Goal: Use online tool/utility: Utilize a website feature to perform a specific function

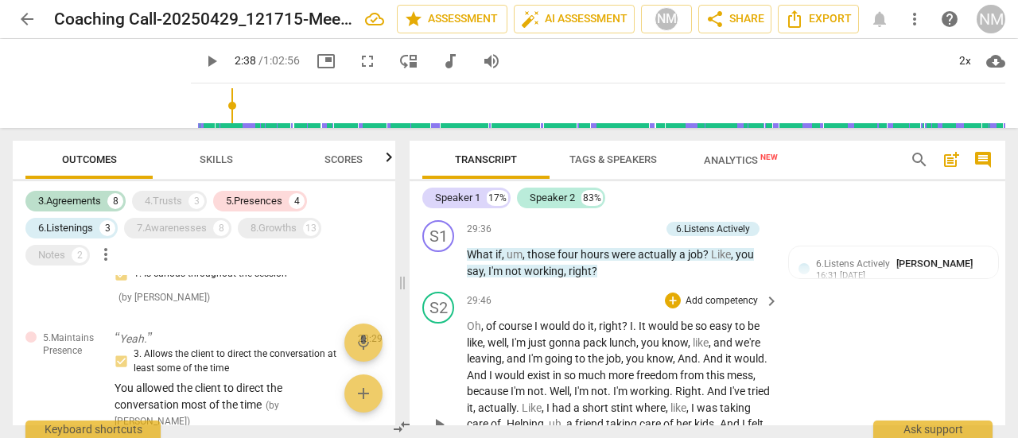
scroll to position [9376, 0]
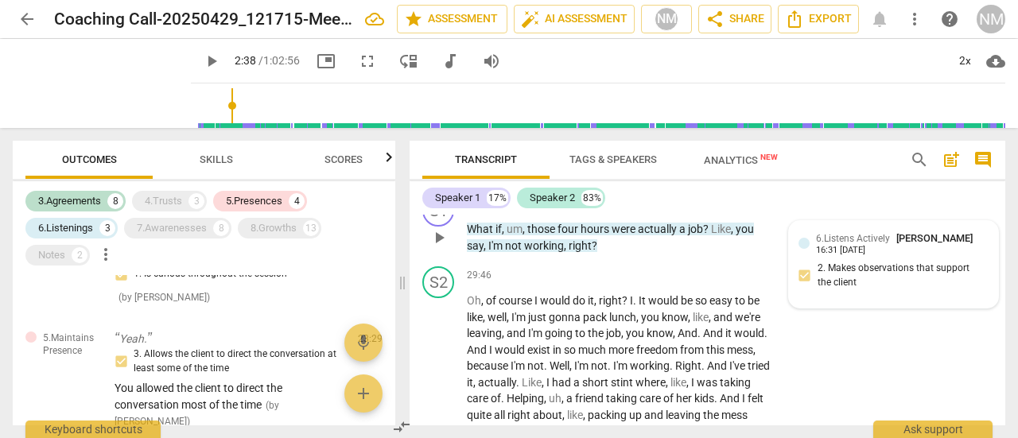
click at [806, 255] on div "6.Listens Actively [PERSON_NAME] 16:31 [DATE]" at bounding box center [893, 243] width 190 height 25
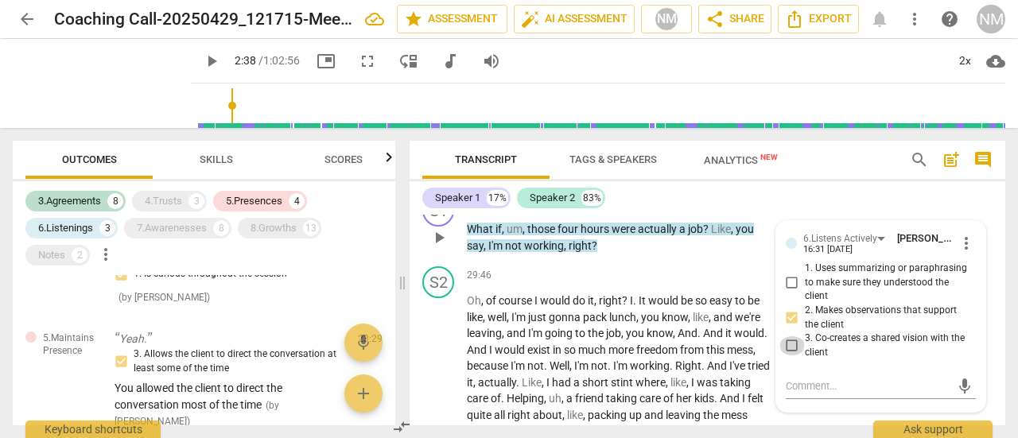
click at [792, 355] on input "3. Co-creates a shared vision with the client" at bounding box center [791, 345] width 25 height 19
click at [787, 355] on input "3. Co-creates a shared vision with the client" at bounding box center [791, 345] width 25 height 19
checkbox input "false"
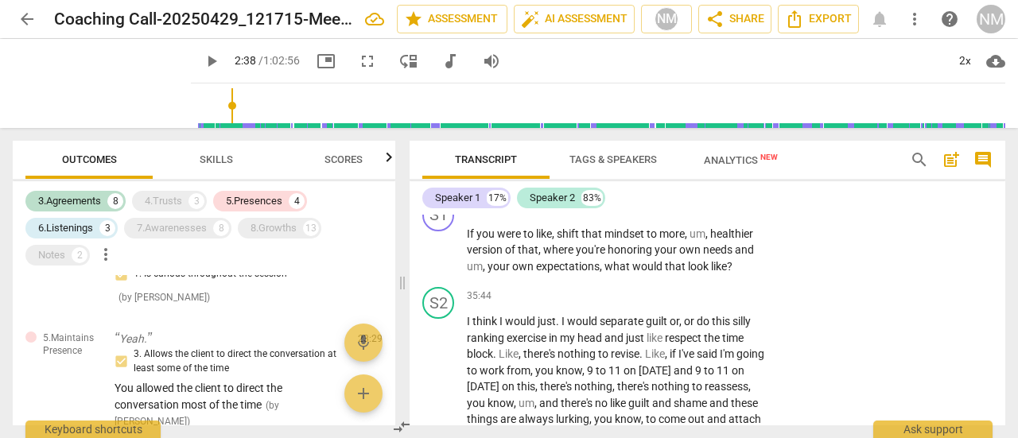
scroll to position [11046, 0]
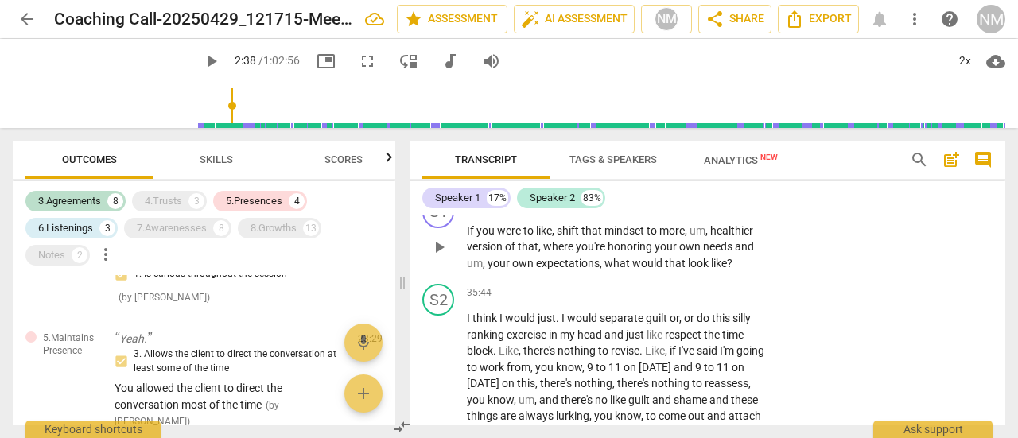
click at [672, 213] on div "+" at bounding box center [673, 205] width 16 height 16
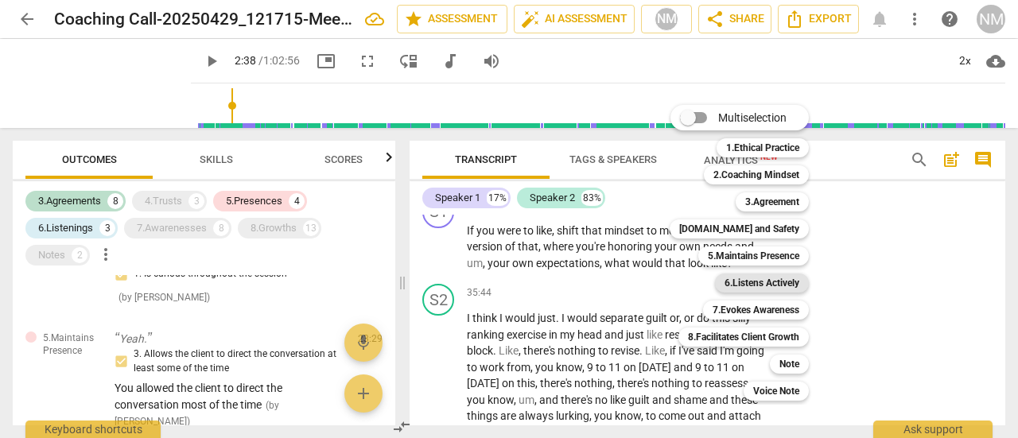
click at [747, 283] on b "6.Listens Actively" at bounding box center [761, 283] width 75 height 19
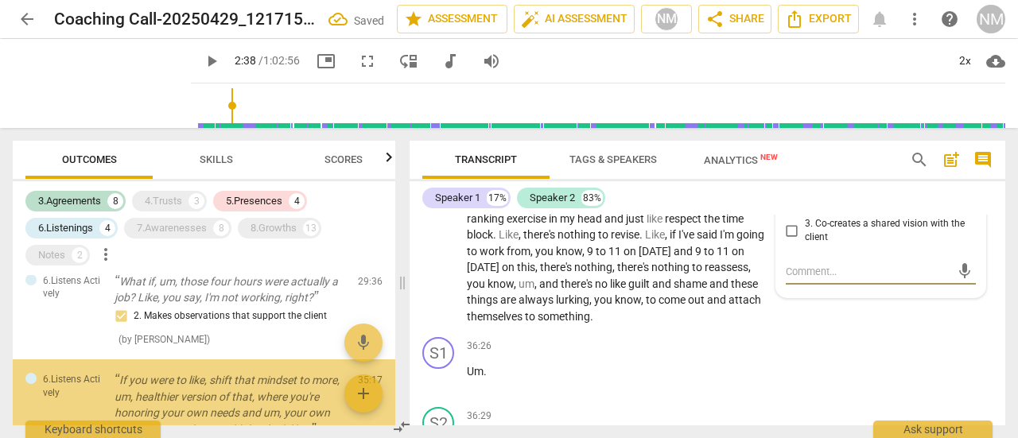
scroll to position [2343, 0]
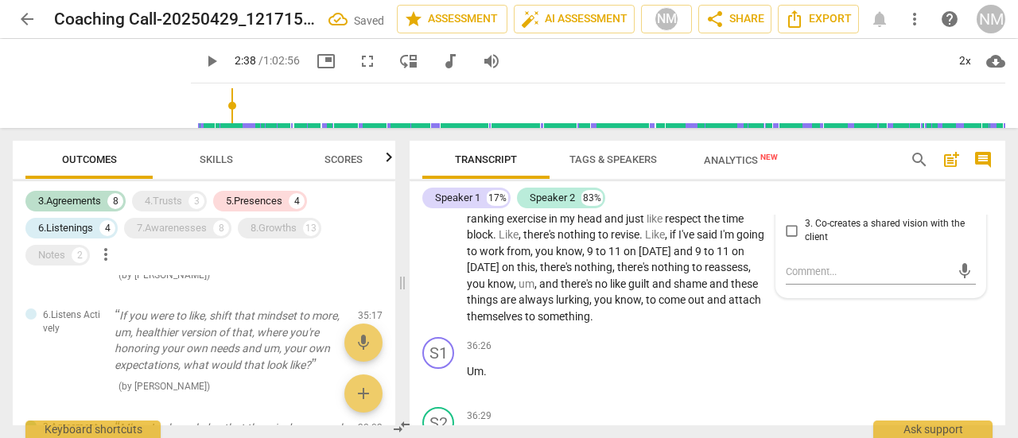
click at [792, 212] on input "2. Makes observations that support the client" at bounding box center [791, 202] width 25 height 19
checkbox input "true"
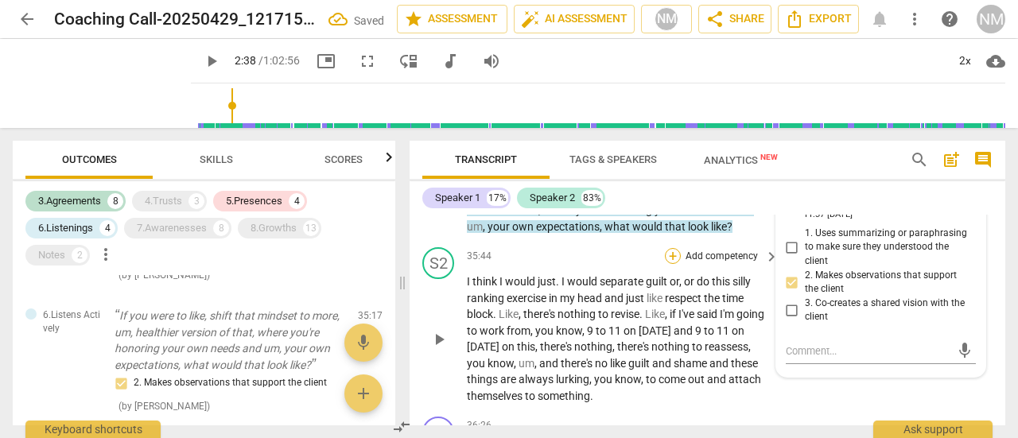
click at [673, 264] on div "+" at bounding box center [673, 256] width 16 height 16
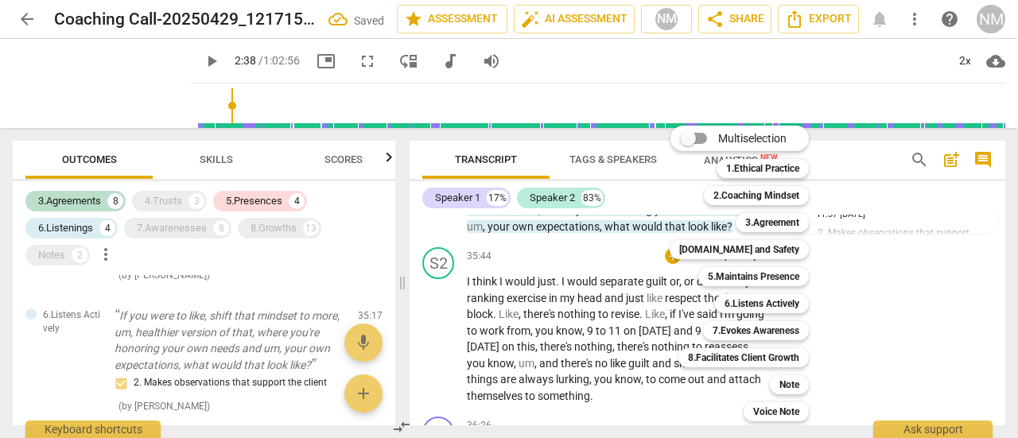
click at [906, 312] on div at bounding box center [509, 219] width 1018 height 438
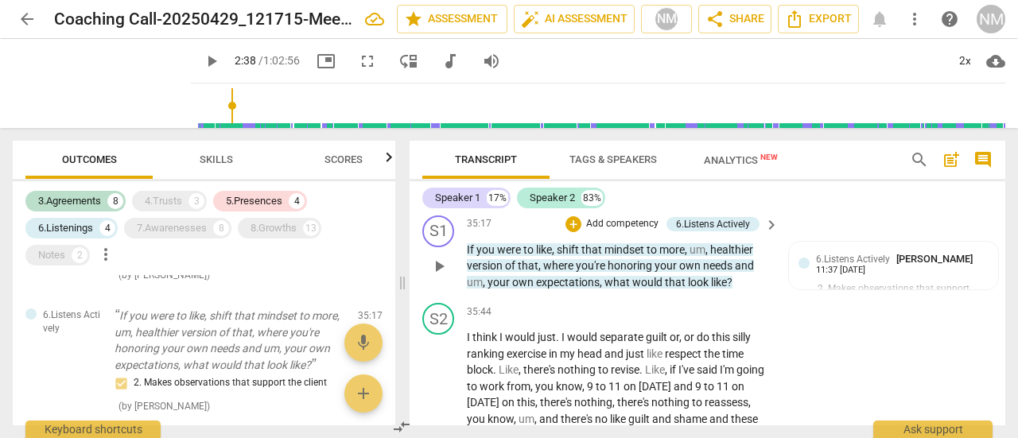
scroll to position [11003, 0]
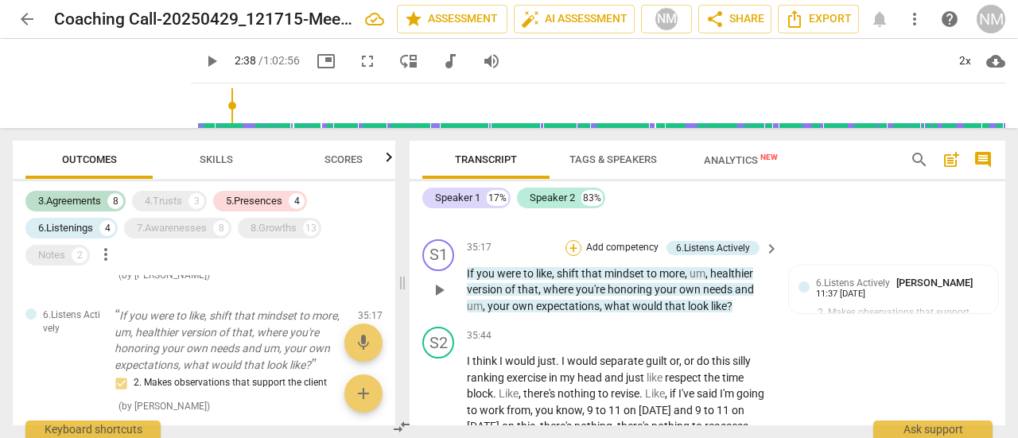
click at [569, 256] on div "+" at bounding box center [573, 248] width 16 height 16
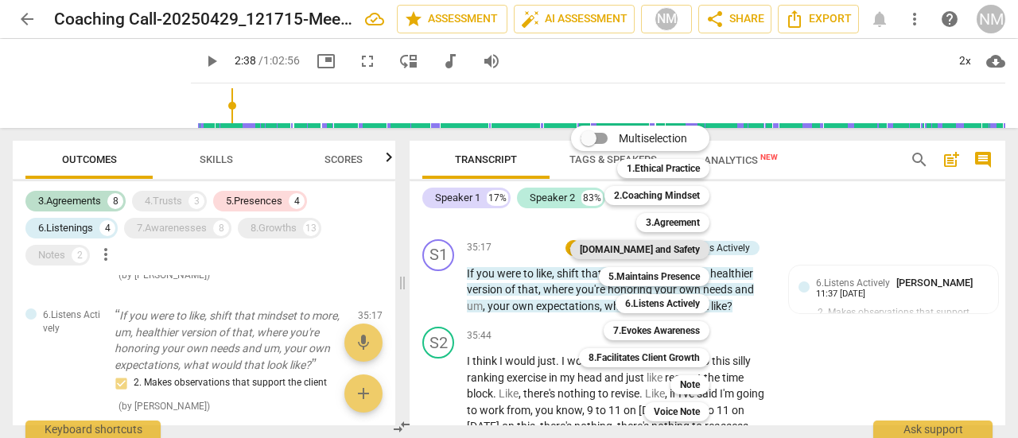
click at [640, 250] on b "[DOMAIN_NAME] and Safety" at bounding box center [640, 249] width 120 height 19
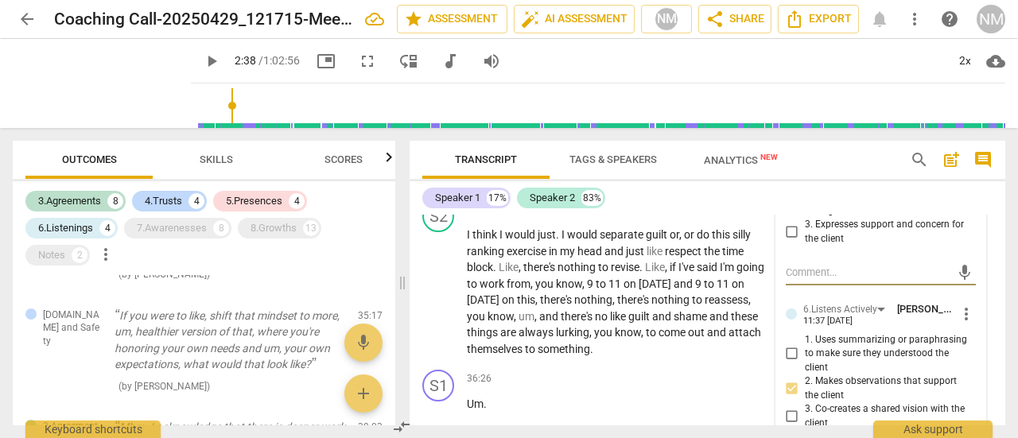
scroll to position [11165, 0]
click at [790, 213] on input "2. Explores the client's expression of feelings" at bounding box center [791, 203] width 25 height 19
checkbox input "true"
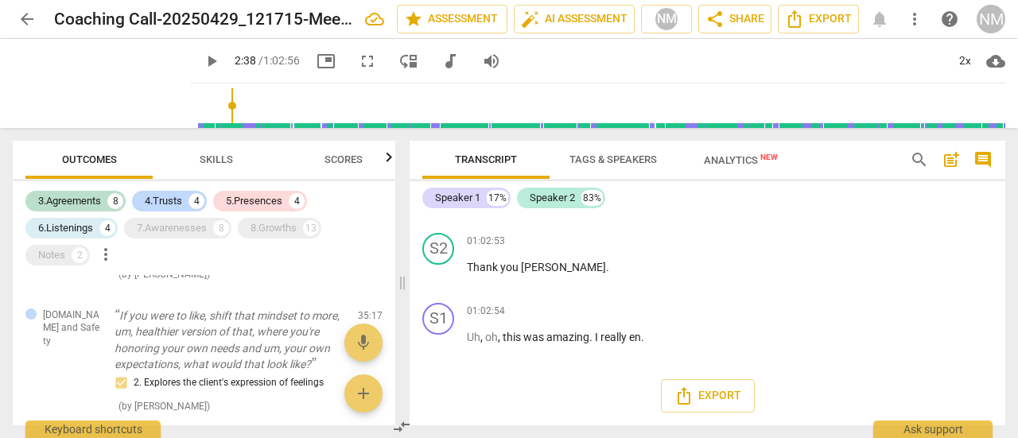
scroll to position [21305, 0]
click at [709, 390] on span "Export" at bounding box center [707, 395] width 67 height 19
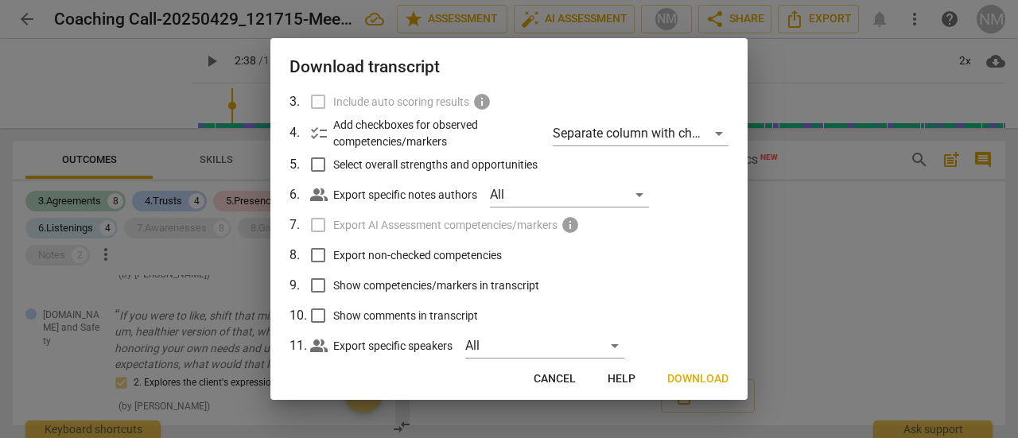
scroll to position [164, 0]
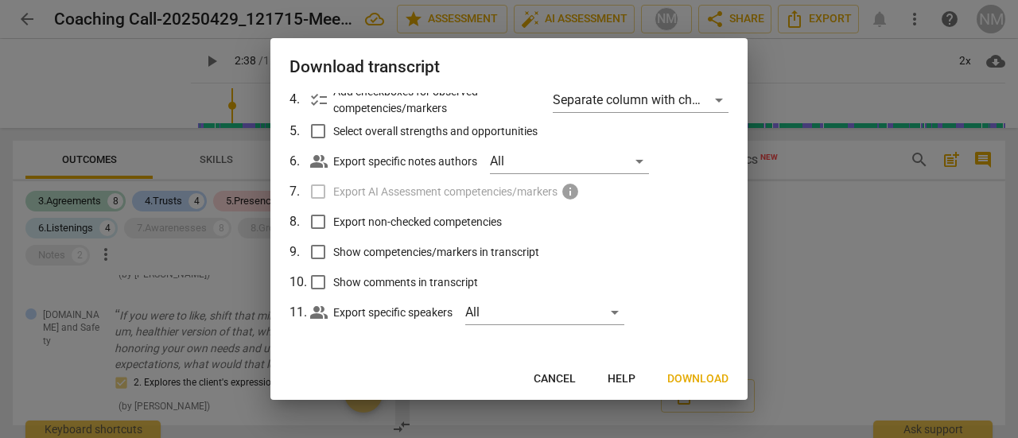
click at [697, 381] on span "Download" at bounding box center [697, 379] width 61 height 16
